Goal: Task Accomplishment & Management: Manage account settings

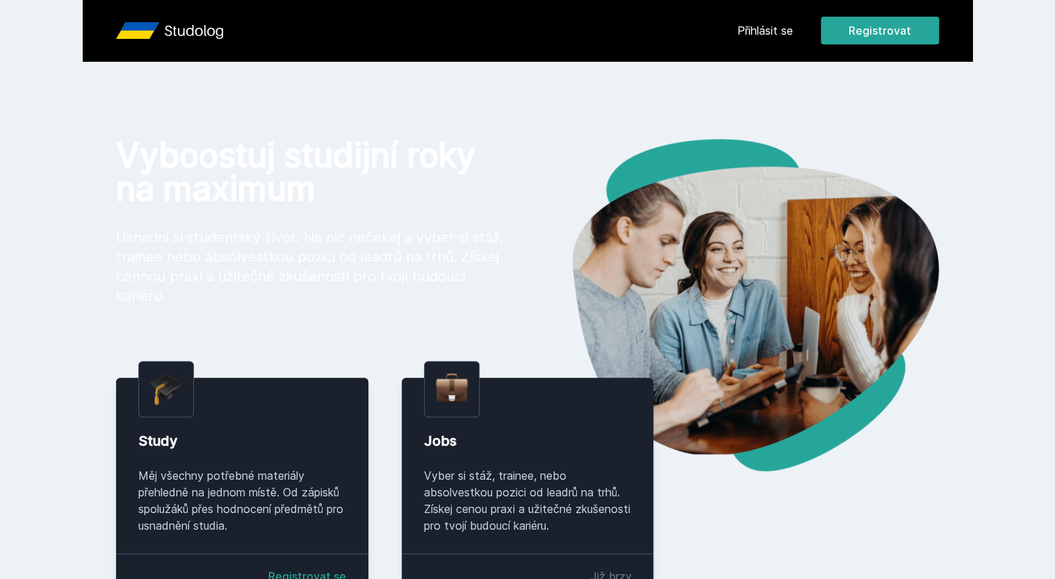
click at [775, 38] on link "Přihlásit se" at bounding box center [765, 30] width 56 height 17
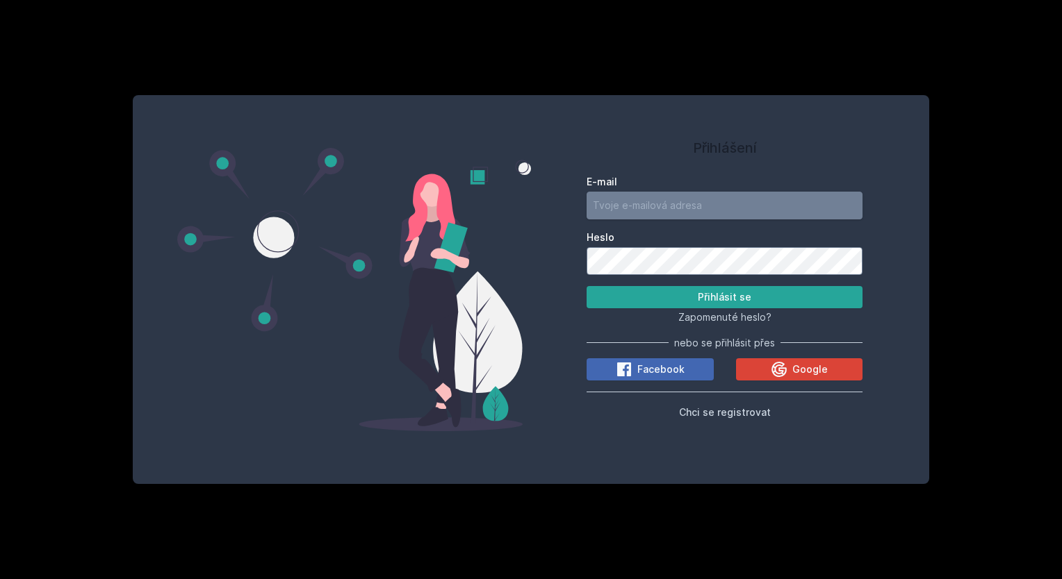
click at [666, 201] on input "E-mail" at bounding box center [724, 206] width 276 height 28
type input "[EMAIL_ADDRESS][DOMAIN_NAME]"
click at [586, 286] on button "Přihlásit se" at bounding box center [724, 297] width 276 height 22
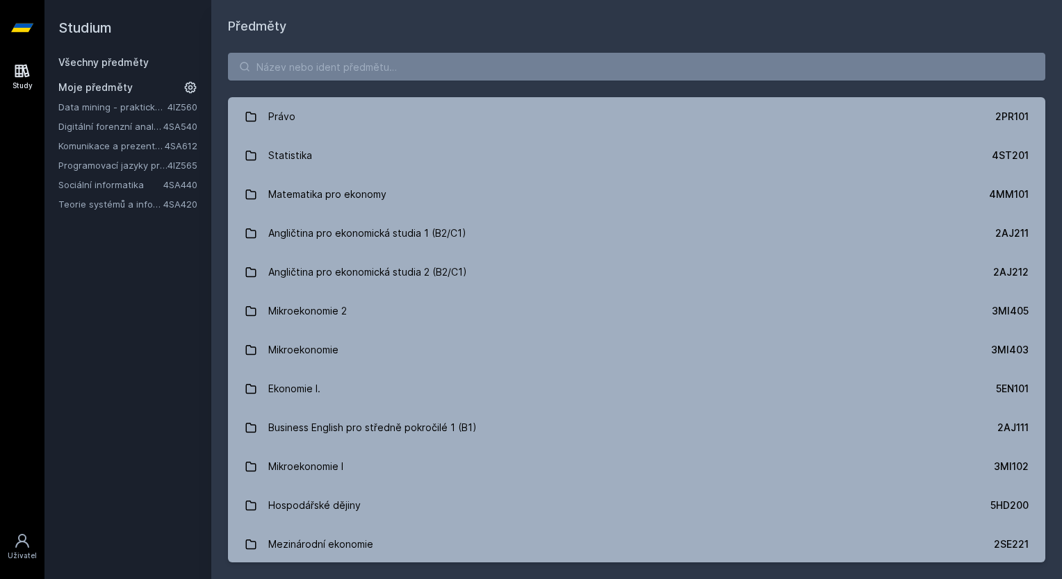
click at [192, 88] on icon at bounding box center [190, 88] width 14 height 14
click at [193, 108] on icon at bounding box center [192, 107] width 6 height 6
click at [193, 124] on icon at bounding box center [192, 127] width 6 height 6
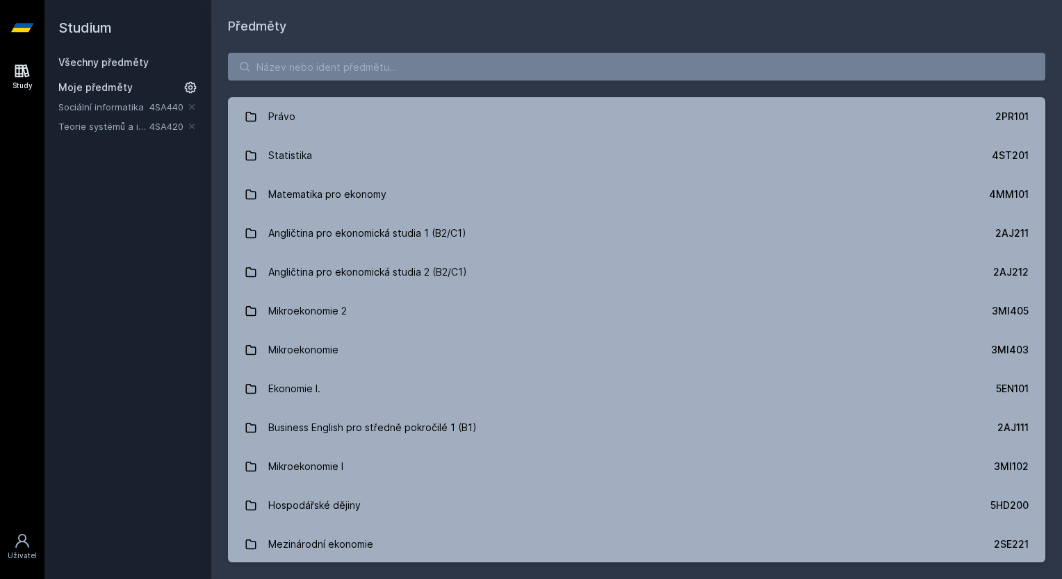
click at [193, 108] on icon at bounding box center [192, 107] width 6 height 6
click at [349, 65] on input "search" at bounding box center [636, 67] width 817 height 28
paste input "4SA513"
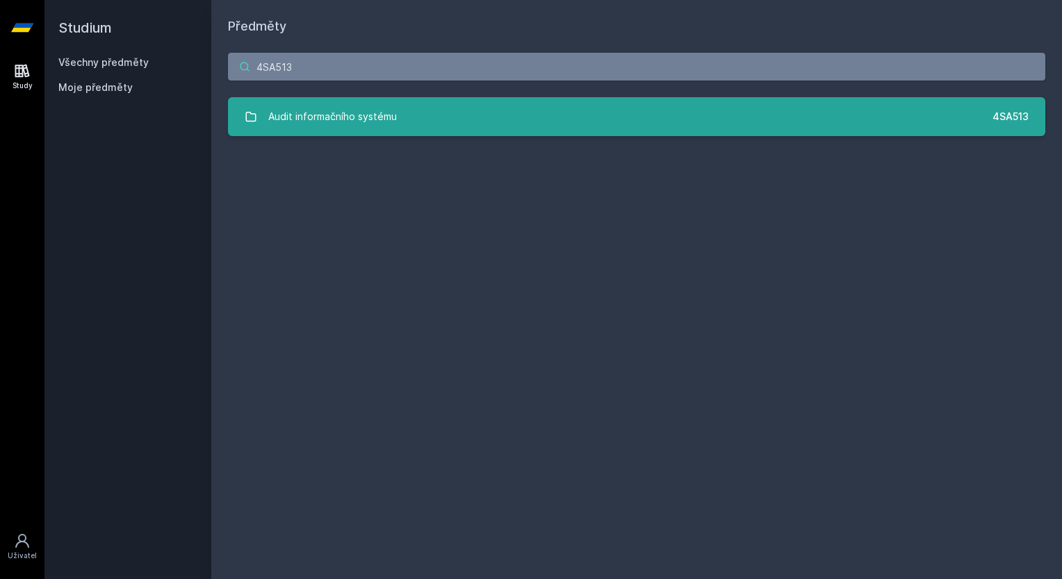
type input "4SA513"
click at [340, 110] on div "Audit informačního systému" at bounding box center [332, 117] width 129 height 28
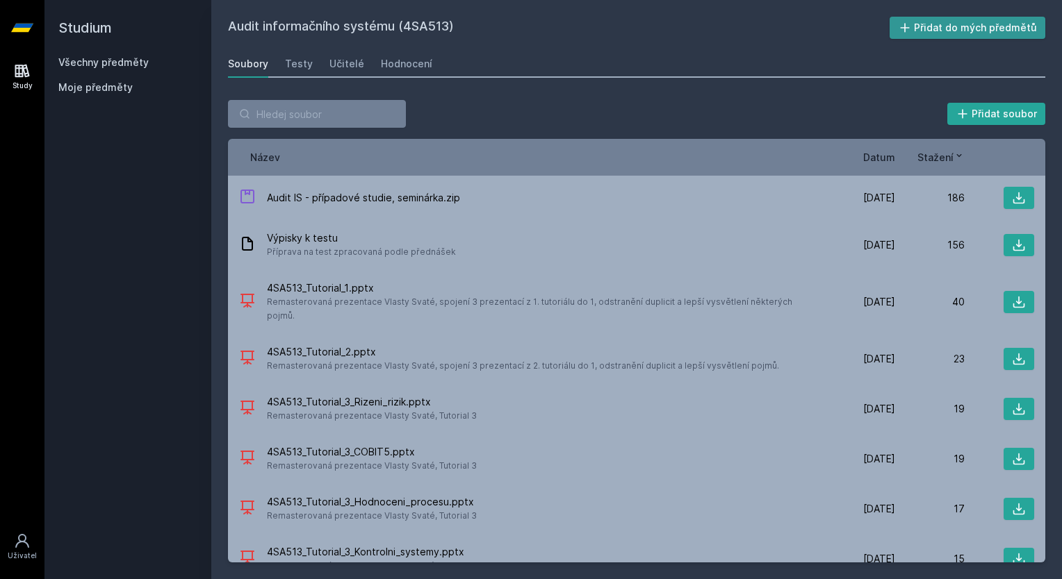
click at [951, 19] on button "Přidat do mých předmětů" at bounding box center [967, 28] width 156 height 22
click at [111, 58] on link "Všechny předměty" at bounding box center [103, 62] width 90 height 12
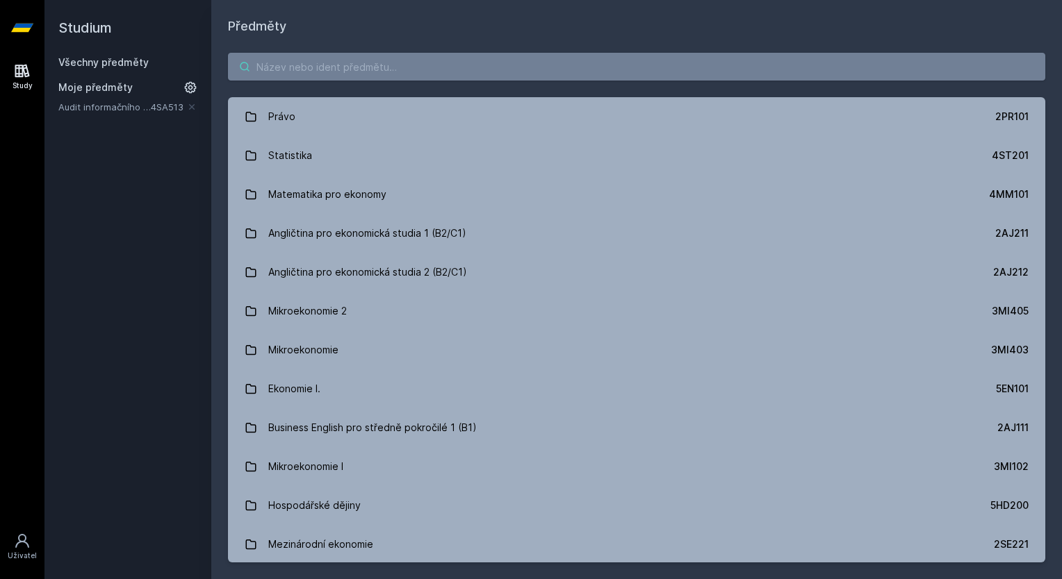
click at [372, 66] on input "search" at bounding box center [636, 67] width 817 height 28
paste input "4SA515"
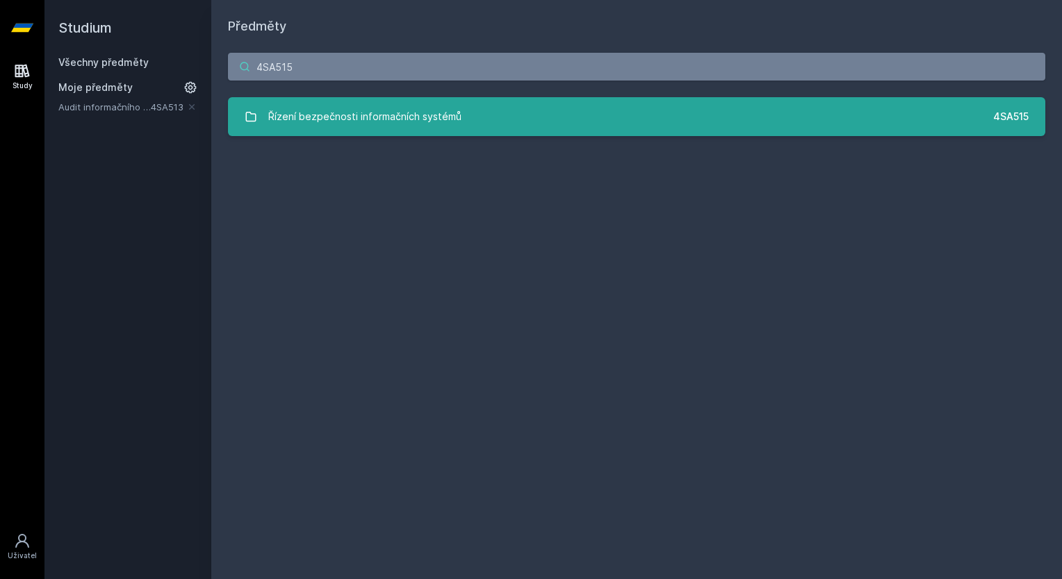
type input "4SA515"
click at [390, 115] on div "Řízení bezpečnosti informačních systémů" at bounding box center [364, 117] width 193 height 28
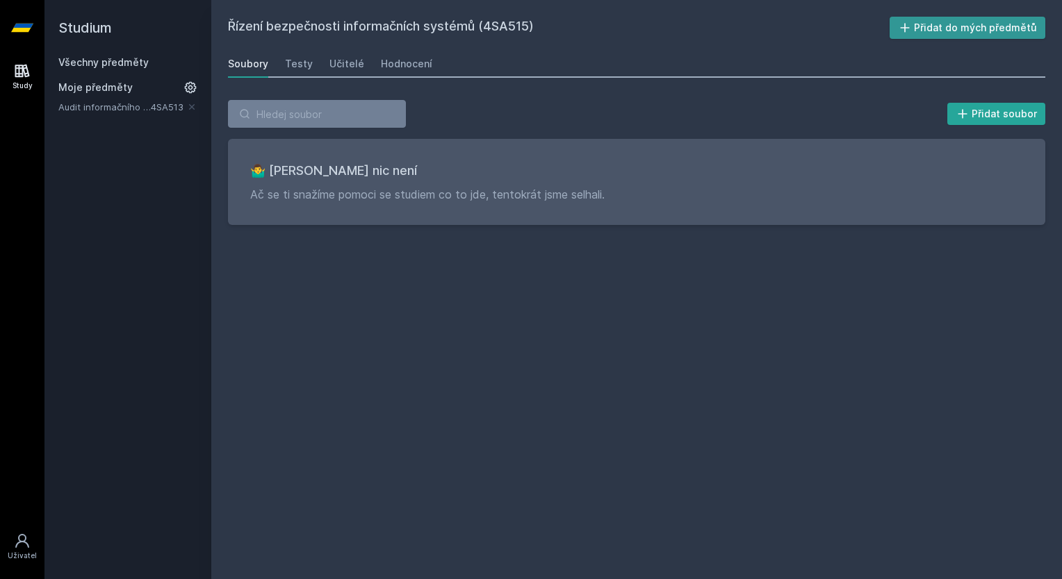
click at [943, 27] on button "Přidat do mých předmětů" at bounding box center [967, 28] width 156 height 22
drag, startPoint x: 93, startPoint y: 60, endPoint x: 151, endPoint y: 71, distance: 59.4
click at [93, 60] on link "Všechny předměty" at bounding box center [103, 62] width 90 height 12
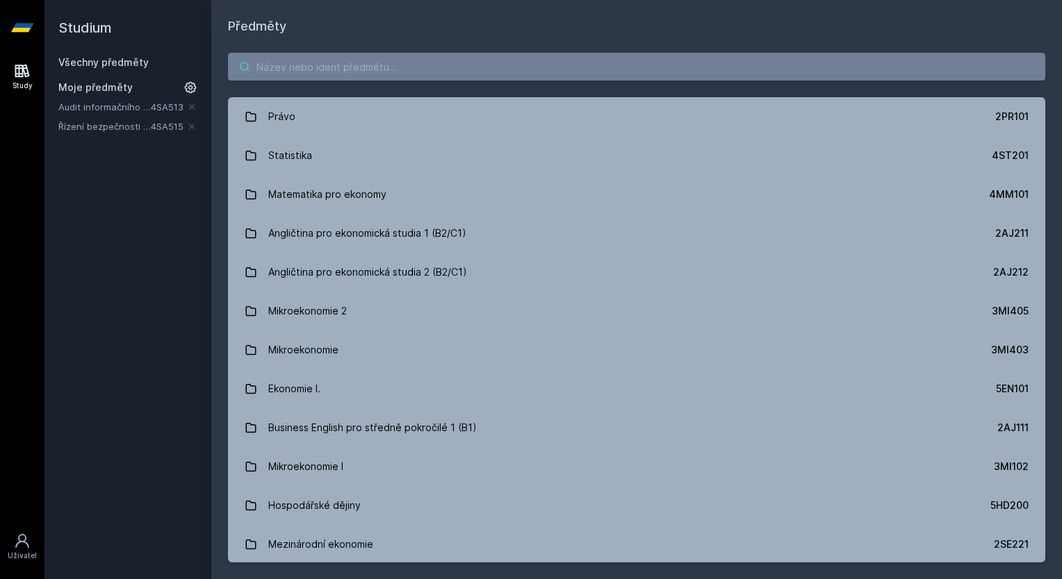
click at [442, 78] on input "search" at bounding box center [636, 67] width 817 height 28
paste input "4SA516"
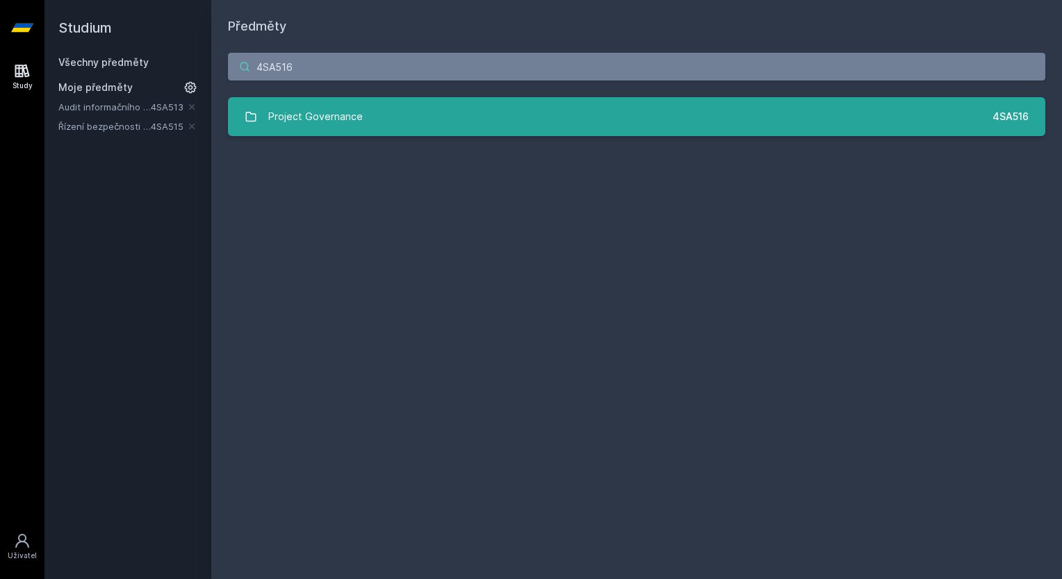
type input "4SA516"
click at [352, 122] on div "Project Governance" at bounding box center [315, 117] width 94 height 28
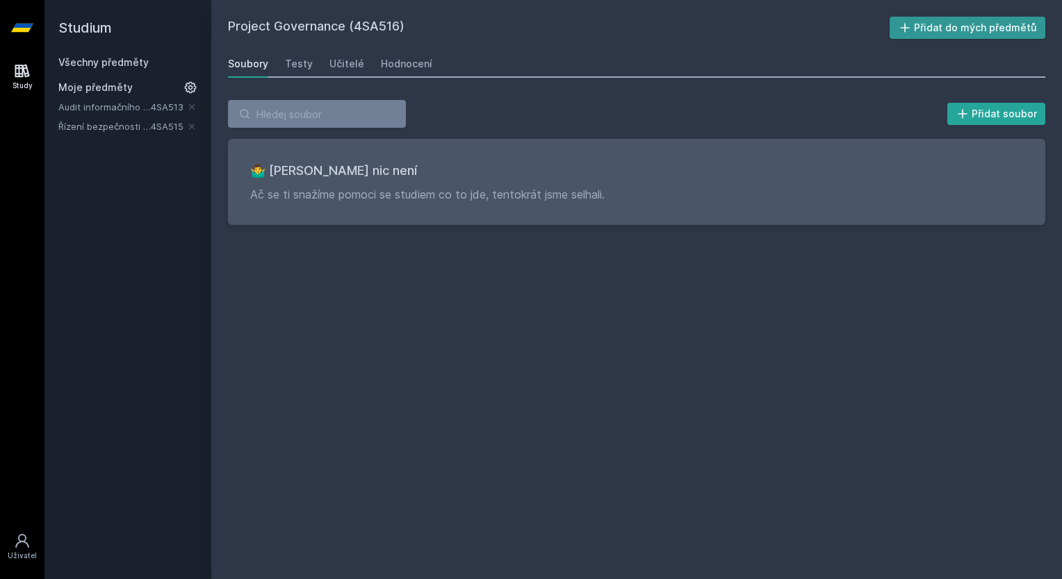
click at [934, 29] on button "Přidat do mých předmětů" at bounding box center [967, 28] width 156 height 22
drag, startPoint x: 108, startPoint y: 60, endPoint x: 172, endPoint y: 78, distance: 65.6
click at [108, 60] on link "Všechny předměty" at bounding box center [103, 62] width 90 height 12
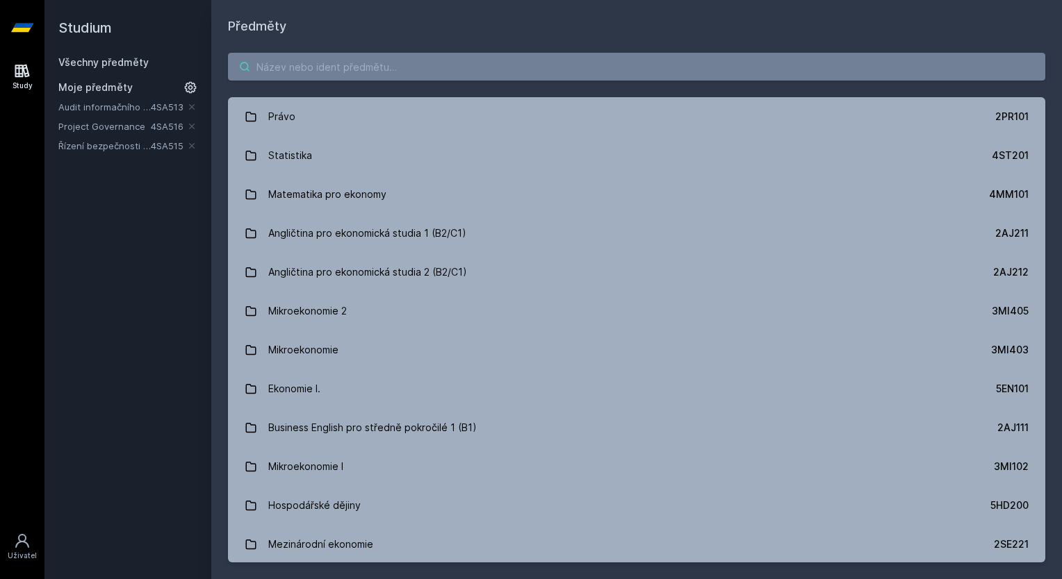
click at [393, 65] on input "search" at bounding box center [636, 67] width 817 height 28
paste input "4IZ460"
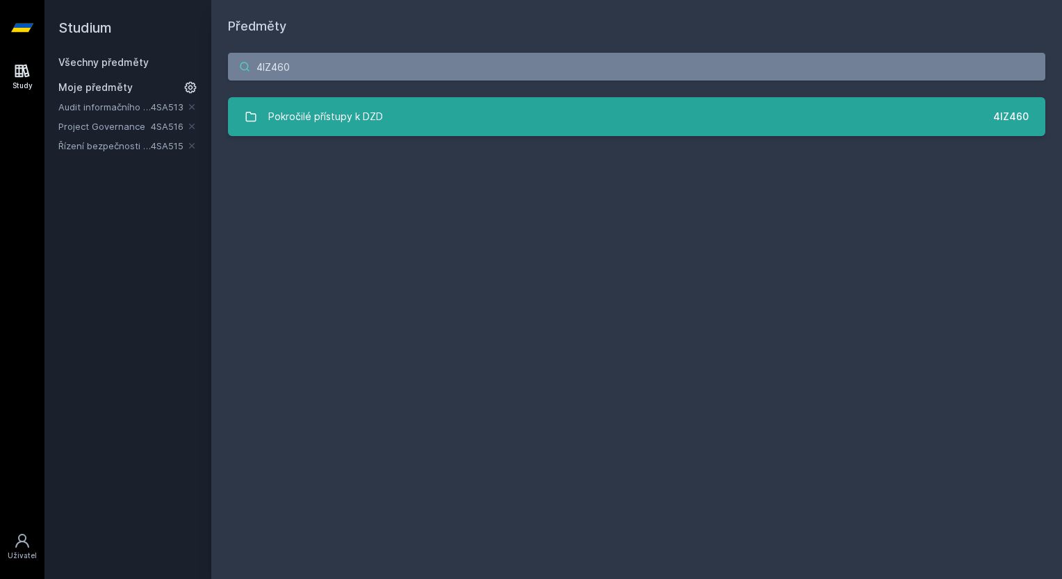
type input "4IZ460"
click at [502, 118] on link "Pokročilé přístupy k DZD 4IZ460" at bounding box center [636, 116] width 817 height 39
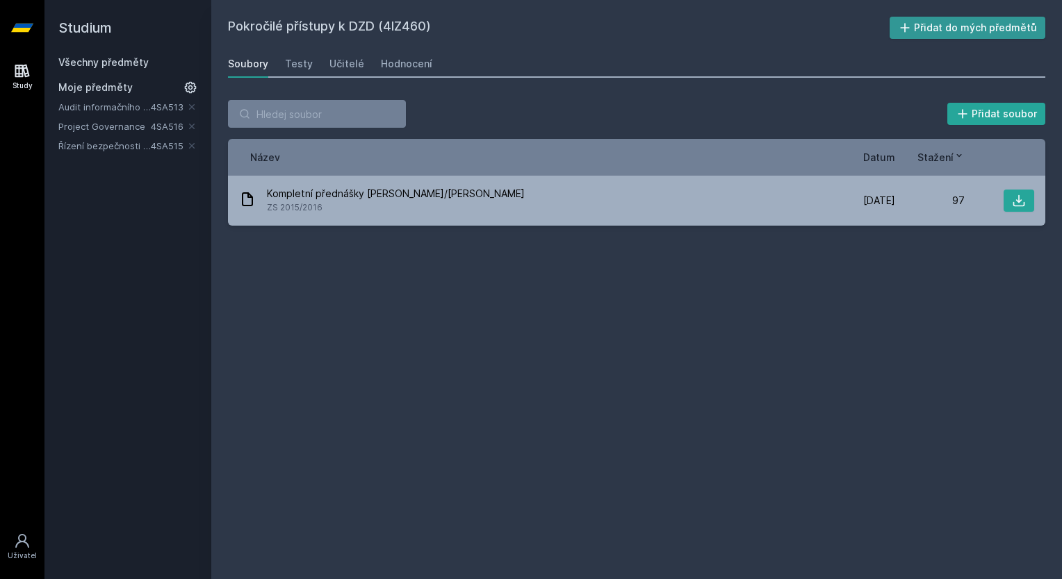
click at [966, 31] on button "Přidat do mých předmětů" at bounding box center [967, 28] width 156 height 22
click at [131, 56] on div "Všechny předměty" at bounding box center [127, 63] width 139 height 14
click at [135, 60] on link "Všechny předměty" at bounding box center [103, 62] width 90 height 12
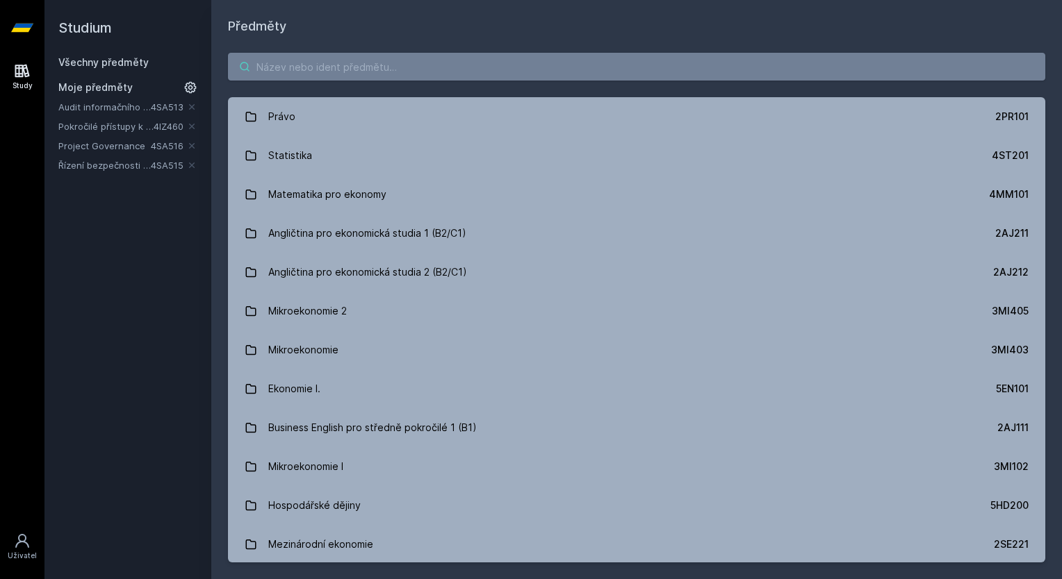
click at [339, 61] on input "search" at bounding box center [636, 67] width 817 height 28
paste input "4SA521"
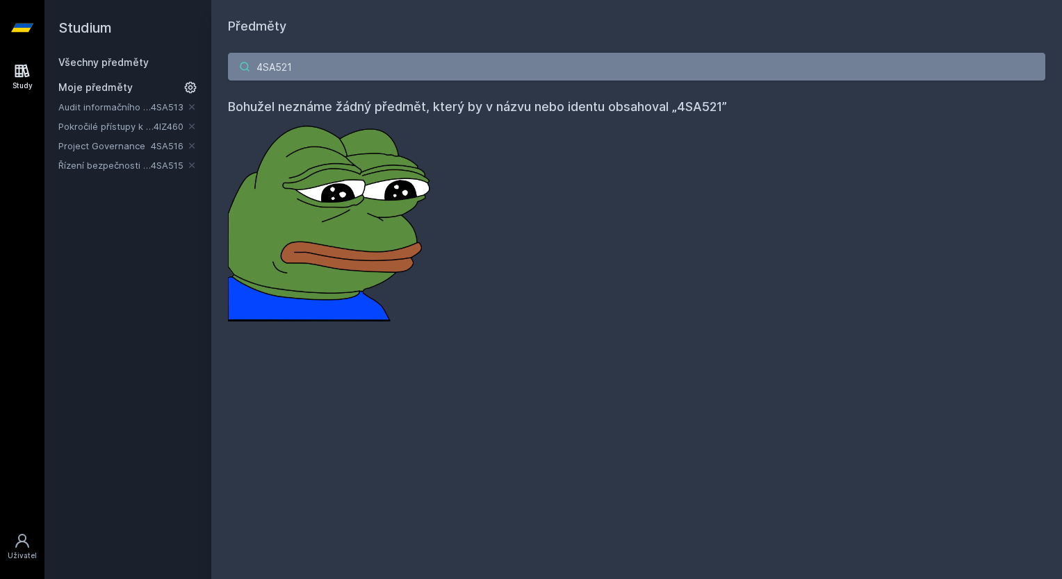
type input "4SA521"
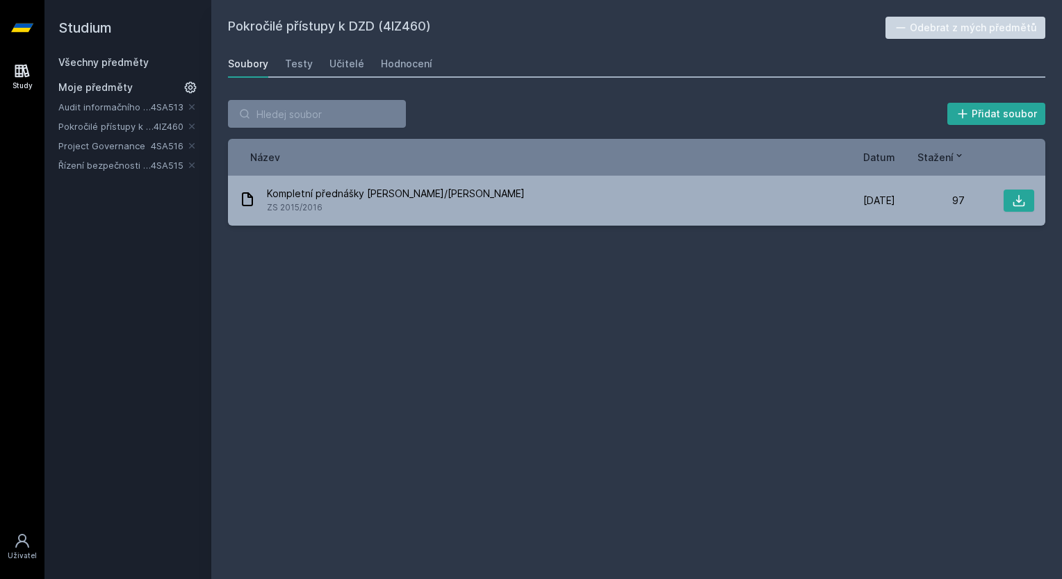
click at [113, 65] on link "Všechny předměty" at bounding box center [103, 62] width 90 height 12
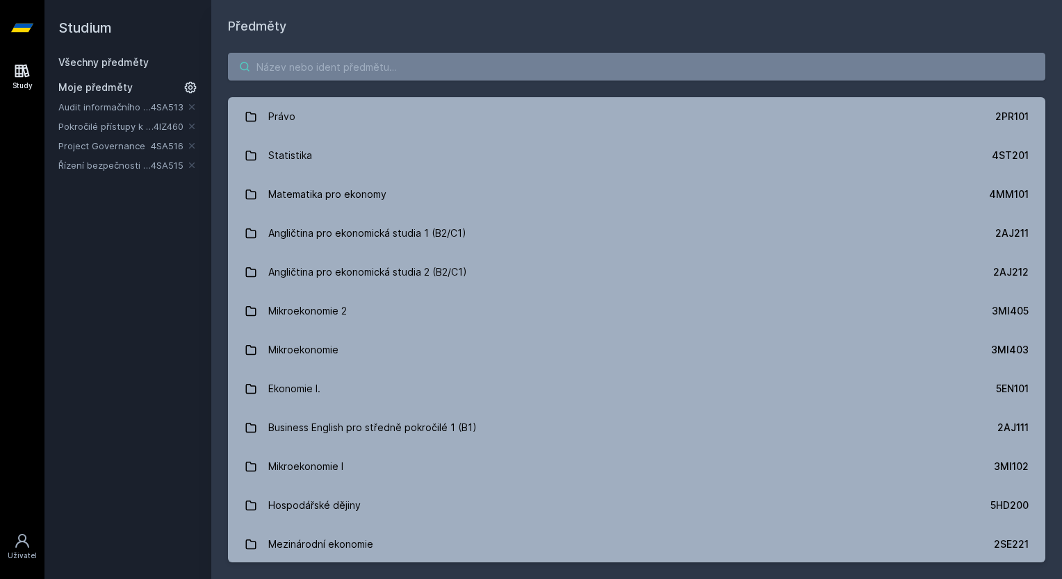
click at [457, 69] on input "search" at bounding box center [636, 67] width 817 height 28
paste input "4IT501"
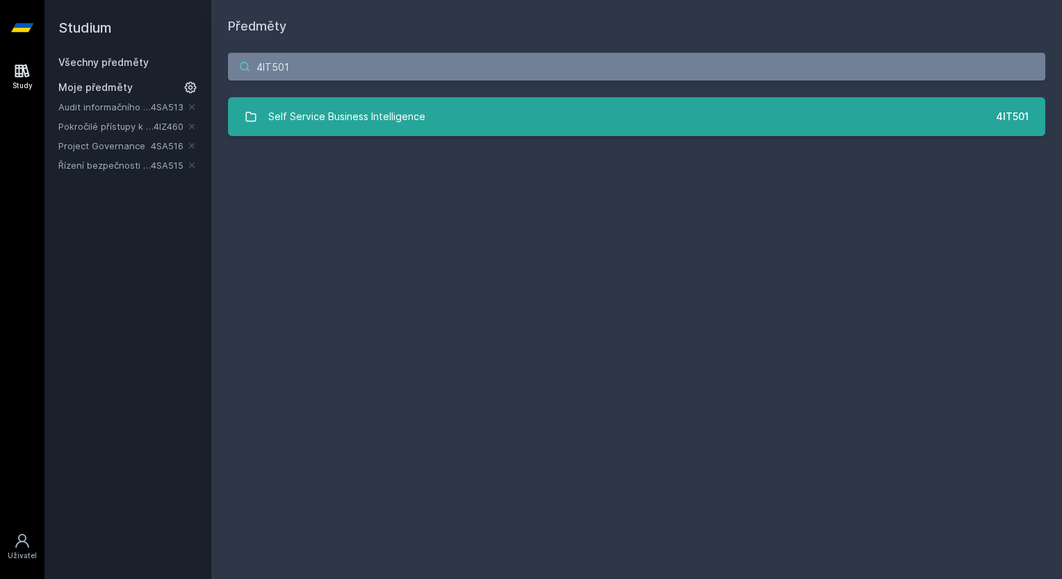
type input "4IT501"
click at [352, 129] on div "Self Service Business Intelligence" at bounding box center [346, 117] width 157 height 28
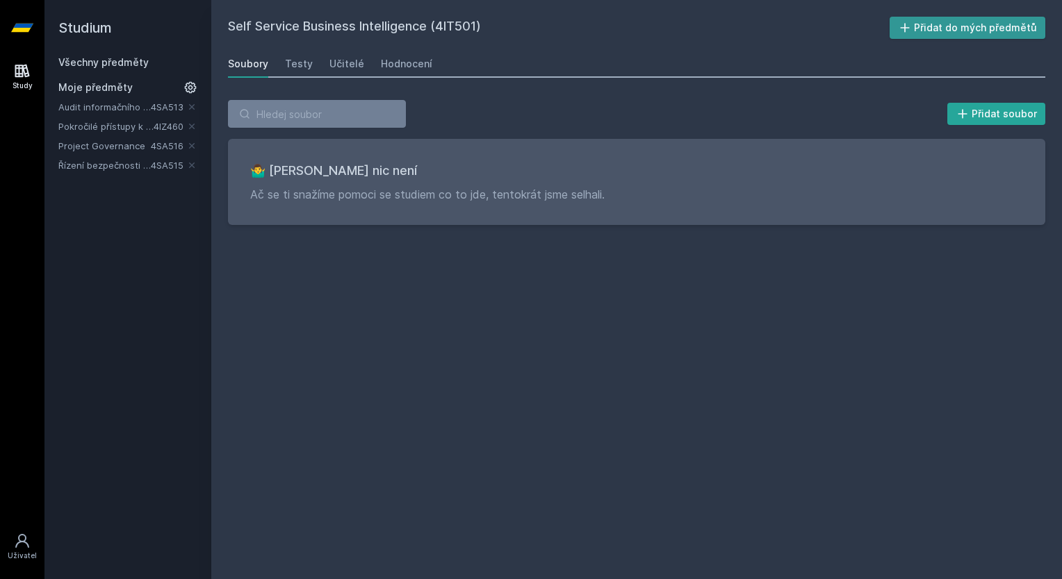
click at [1006, 29] on button "Přidat do mých předmětů" at bounding box center [967, 28] width 156 height 22
click at [400, 67] on div "Hodnocení" at bounding box center [406, 64] width 51 height 14
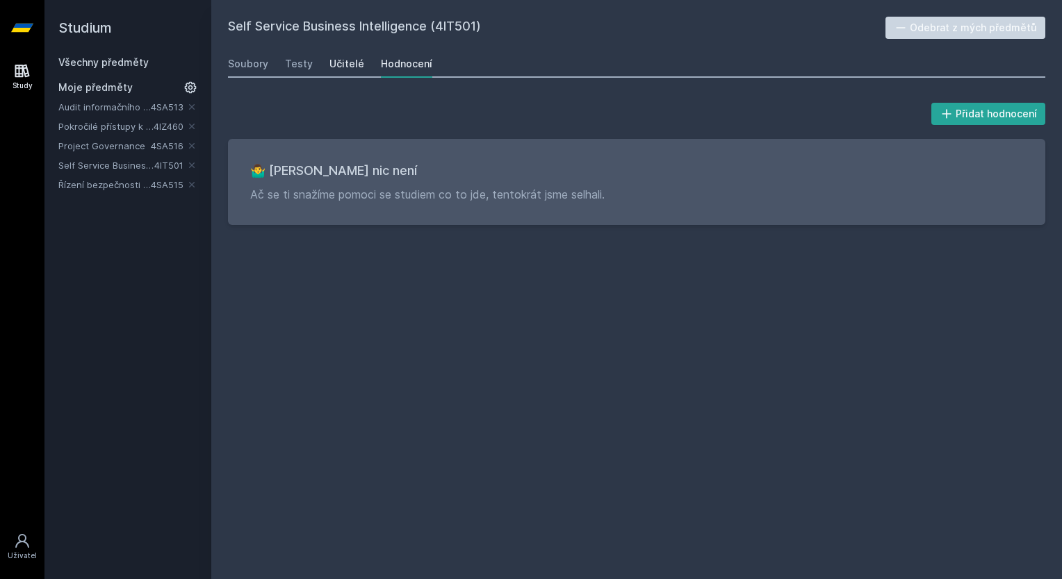
click at [347, 65] on div "Učitelé" at bounding box center [346, 64] width 35 height 14
click at [293, 65] on div "Testy" at bounding box center [299, 64] width 28 height 14
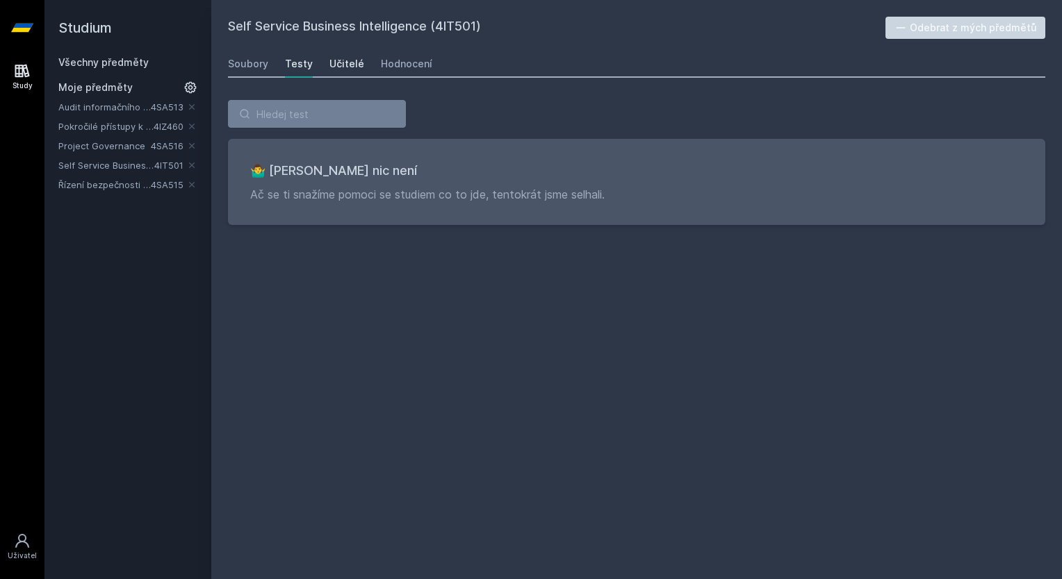
click at [344, 67] on div "Učitelé" at bounding box center [346, 64] width 35 height 14
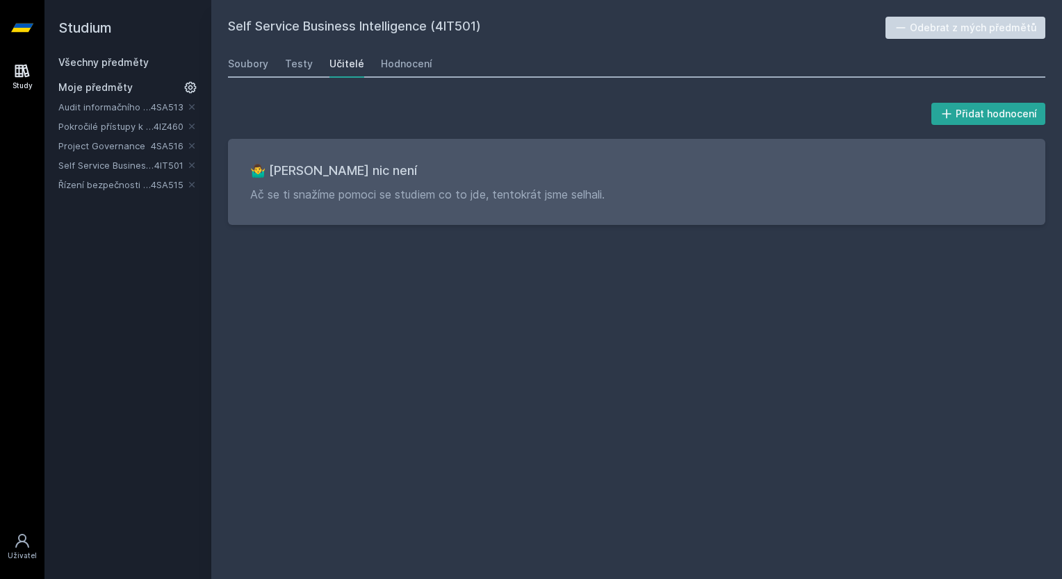
click at [427, 70] on div "Soubory Testy Učitelé Hodnocení" at bounding box center [636, 64] width 817 height 28
click at [414, 68] on div "Hodnocení" at bounding box center [406, 64] width 51 height 14
click at [246, 67] on div "Soubory" at bounding box center [248, 64] width 40 height 14
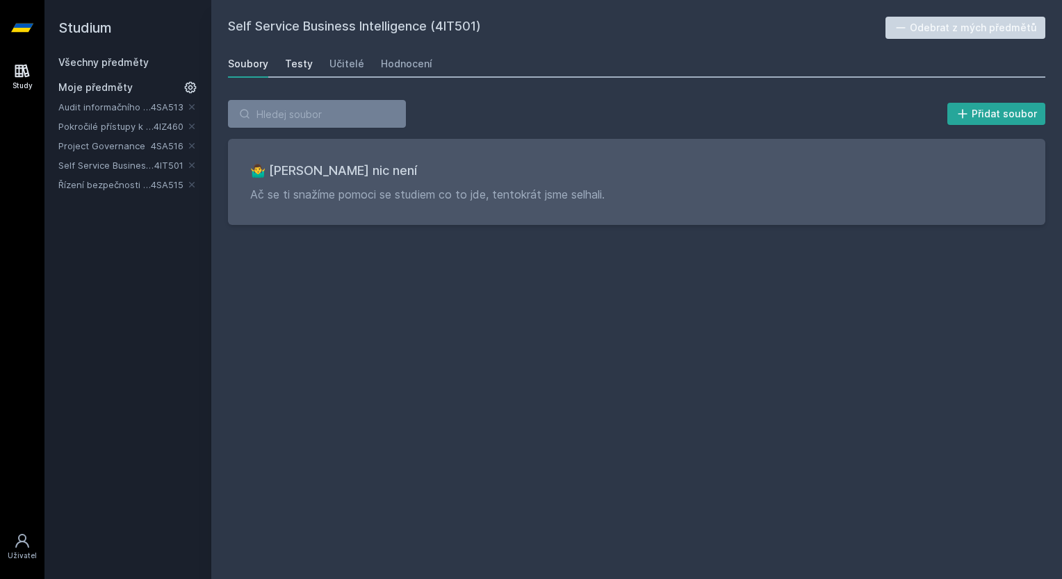
click at [304, 65] on div "Testy" at bounding box center [299, 64] width 28 height 14
click at [69, 107] on link "Audit informačního systému" at bounding box center [104, 107] width 92 height 14
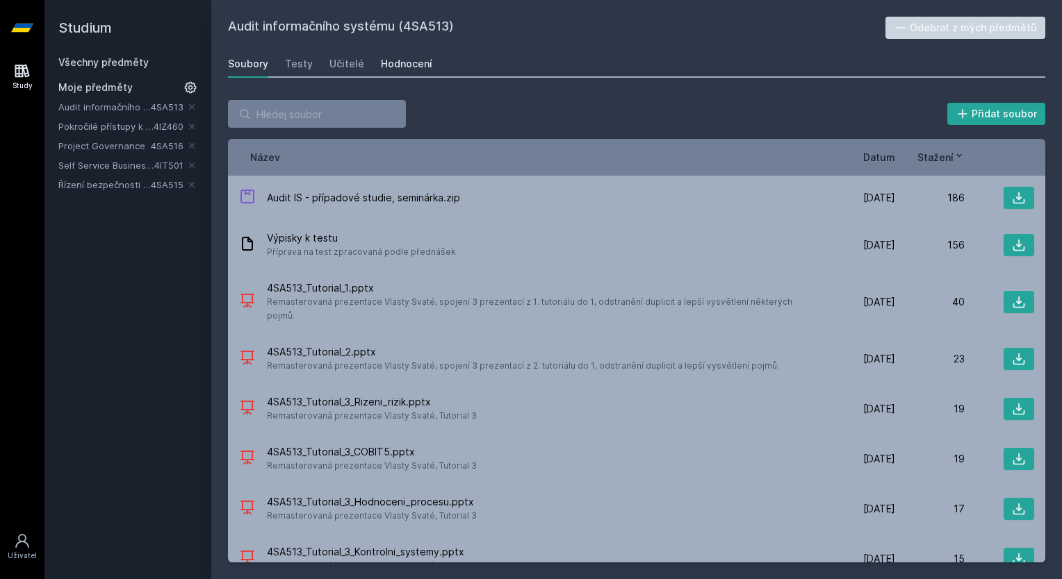
click at [415, 63] on div "Hodnocení" at bounding box center [406, 64] width 51 height 14
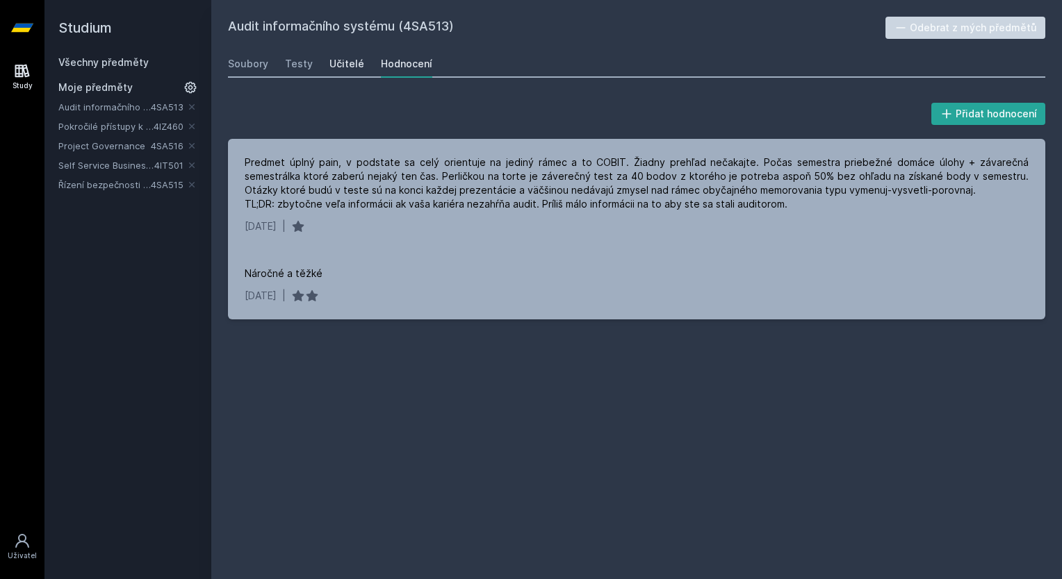
click at [347, 62] on div "Učitelé" at bounding box center [346, 64] width 35 height 14
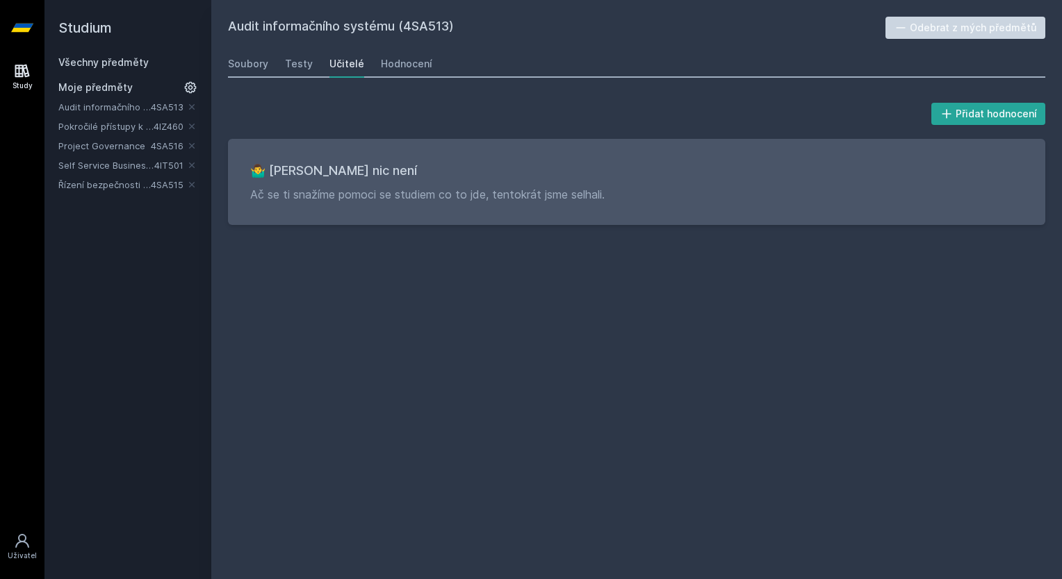
click at [83, 146] on link "Project Governance" at bounding box center [104, 146] width 92 height 14
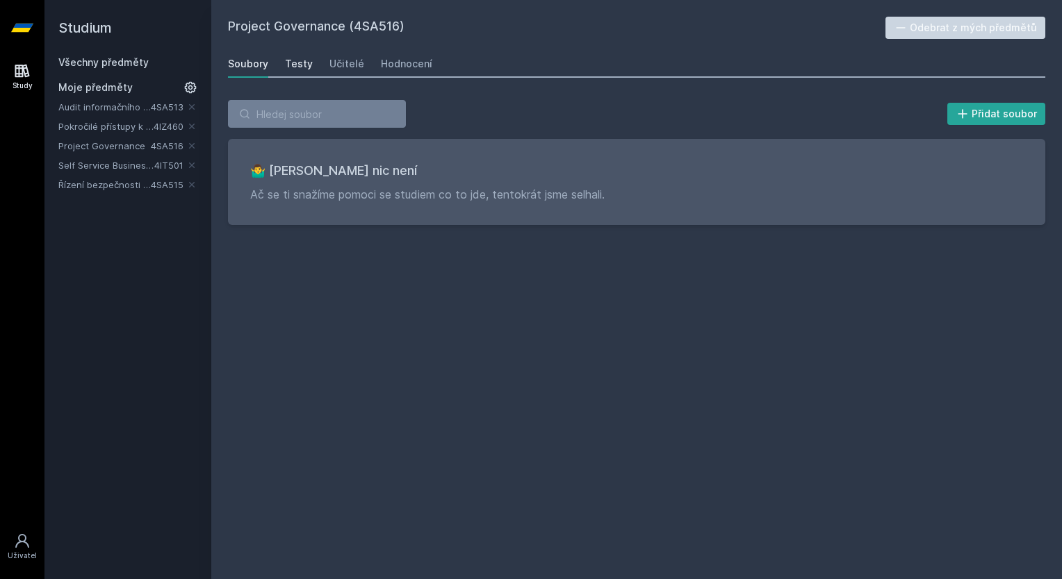
click at [299, 63] on div "Testy" at bounding box center [299, 64] width 28 height 14
click at [353, 63] on div "Učitelé" at bounding box center [346, 64] width 35 height 14
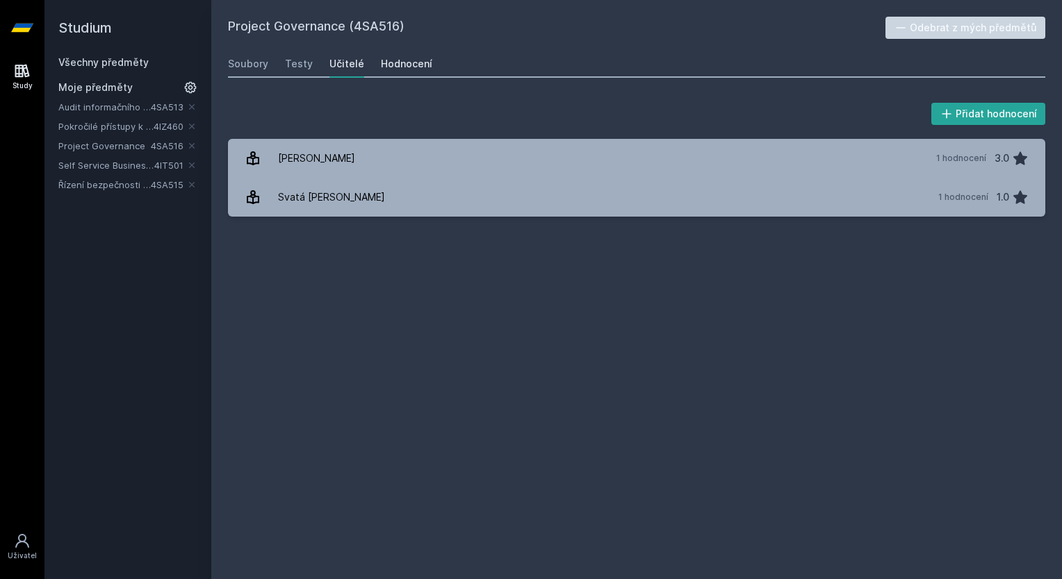
click at [386, 63] on div "Hodnocení" at bounding box center [406, 64] width 51 height 14
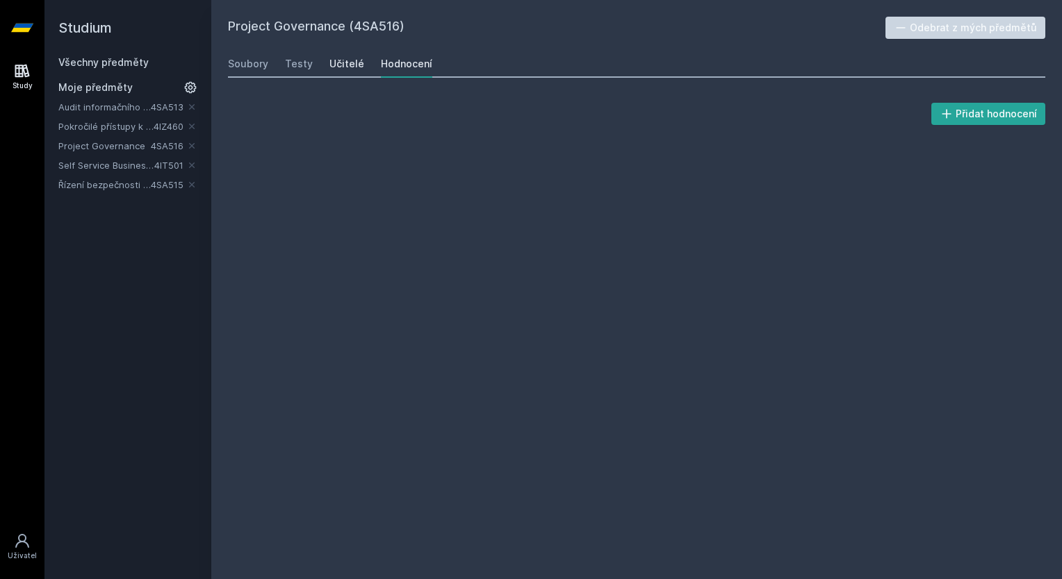
click at [349, 65] on div "Učitelé" at bounding box center [346, 64] width 35 height 14
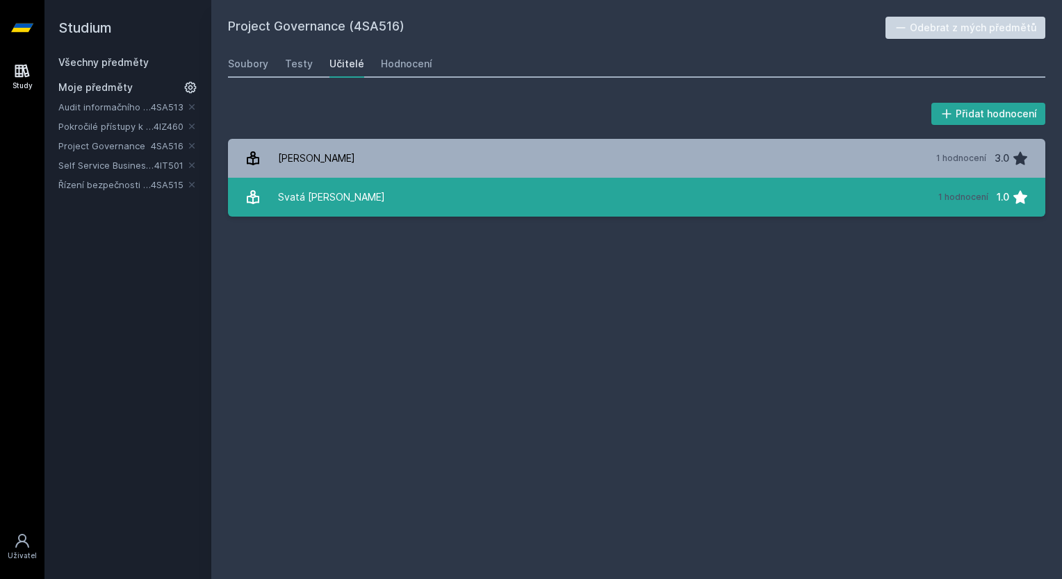
click at [297, 195] on div "Svatá [PERSON_NAME]" at bounding box center [331, 197] width 107 height 28
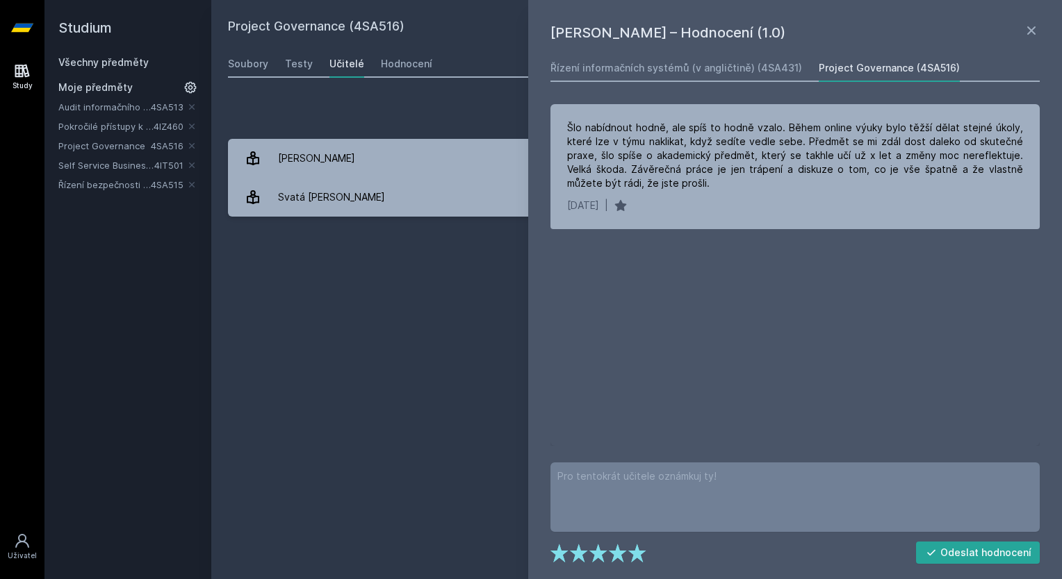
click at [110, 122] on link "Pokročilé přístupy k DZD" at bounding box center [105, 127] width 95 height 14
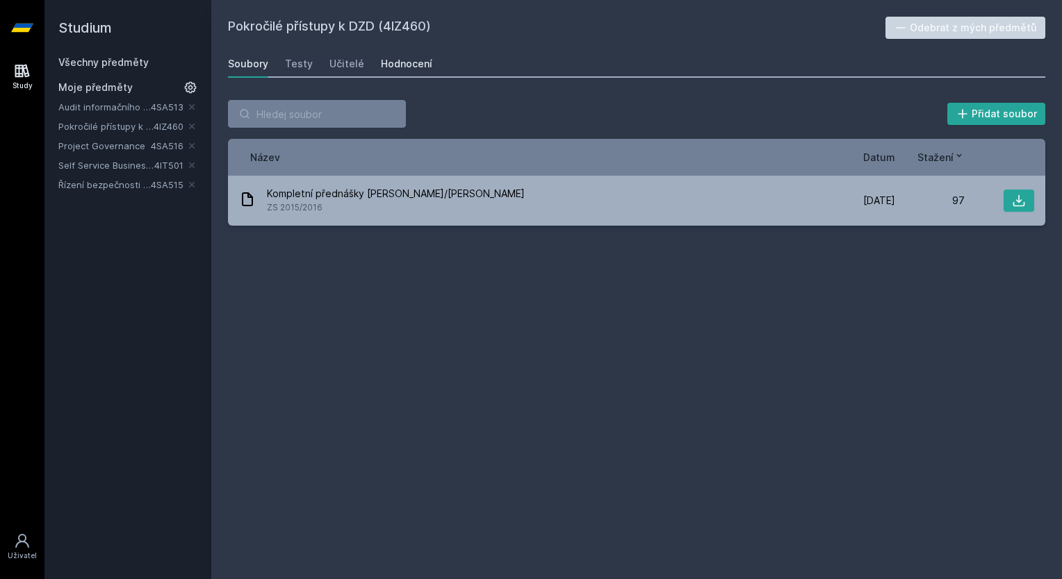
click at [390, 66] on div "Hodnocení" at bounding box center [406, 64] width 51 height 14
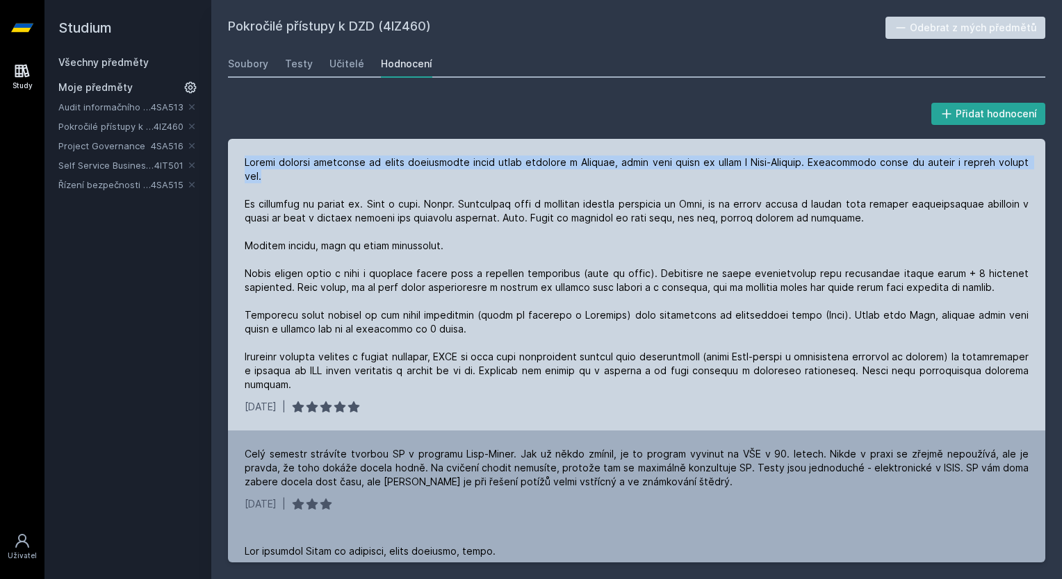
drag, startPoint x: 246, startPoint y: 162, endPoint x: 375, endPoint y: 179, distance: 130.3
click at [375, 179] on div at bounding box center [637, 274] width 784 height 236
drag, startPoint x: 375, startPoint y: 179, endPoint x: 368, endPoint y: 233, distance: 55.4
click at [368, 233] on div at bounding box center [637, 274] width 784 height 236
